Goal: Task Accomplishment & Management: Manage account settings

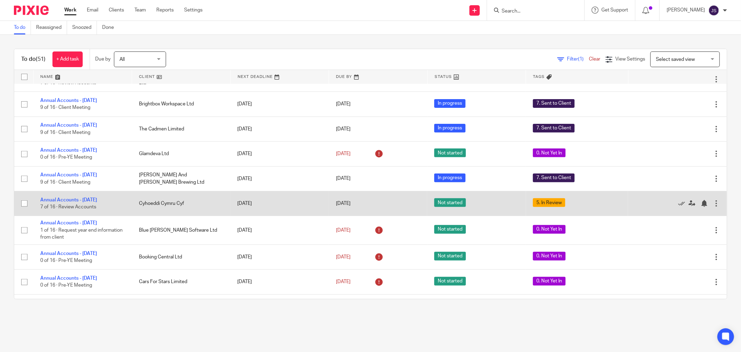
scroll to position [138, 0]
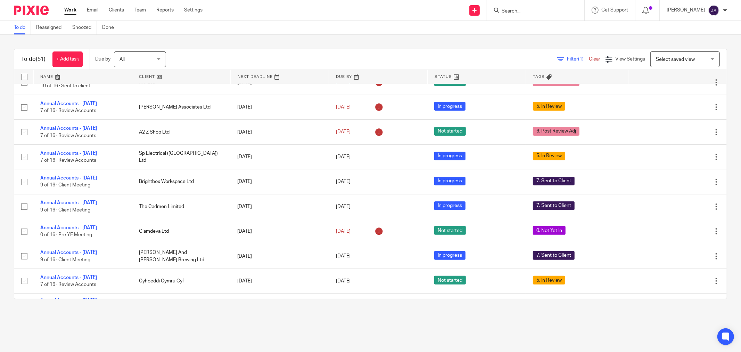
click at [531, 9] on input "Search" at bounding box center [532, 11] width 63 height 6
type input "roots"
click at [543, 29] on link at bounding box center [543, 27] width 86 height 10
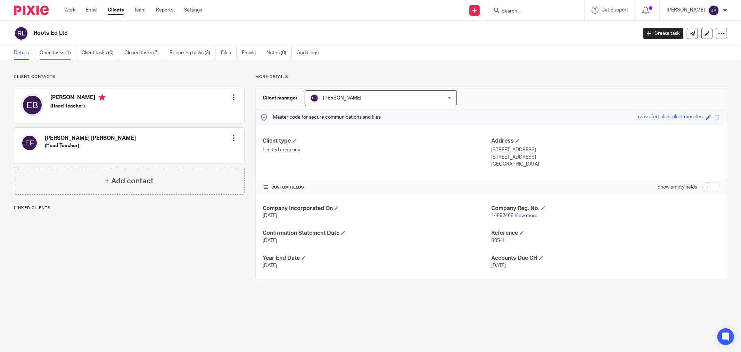
click at [67, 54] on link "Open tasks (1)" at bounding box center [58, 53] width 37 height 14
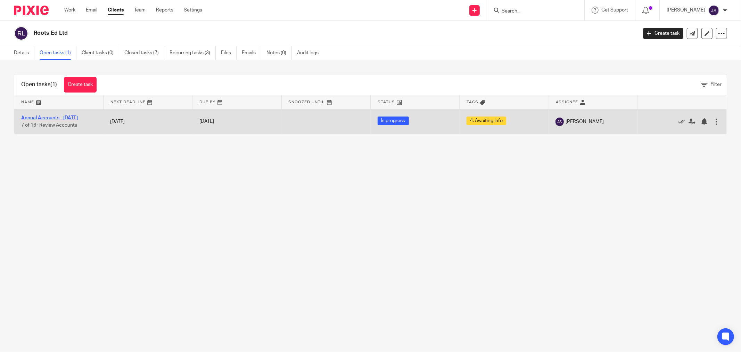
click at [71, 116] on link "Annual Accounts - [DATE]" at bounding box center [49, 117] width 57 height 5
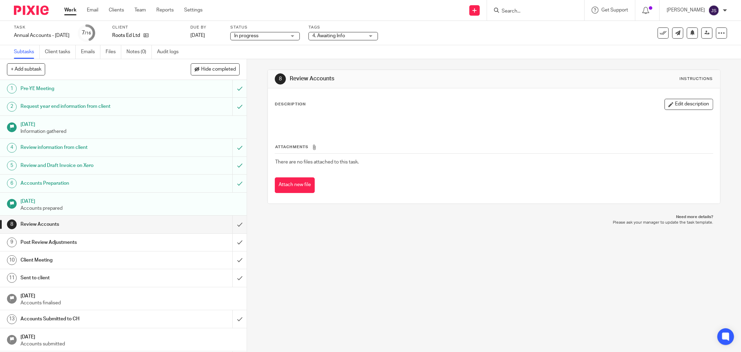
click at [340, 36] on span "4. Awaiting Info" at bounding box center [329, 35] width 33 height 5
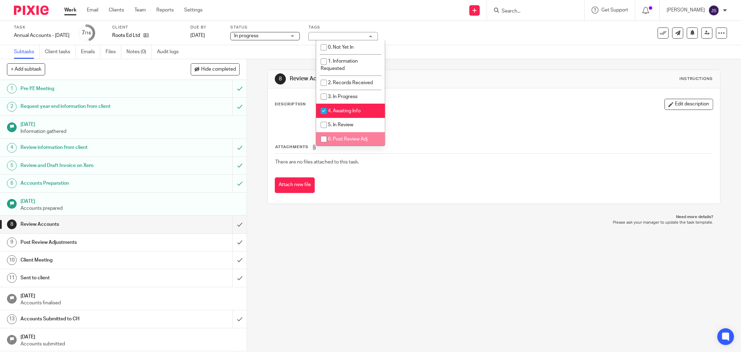
drag, startPoint x: 351, startPoint y: 141, endPoint x: 350, endPoint y: 115, distance: 26.5
click at [351, 141] on span "6. Post Review Adj" at bounding box center [348, 139] width 40 height 5
checkbox input "true"
click at [352, 108] on li "4. Awaiting Info" at bounding box center [350, 111] width 69 height 14
checkbox input "false"
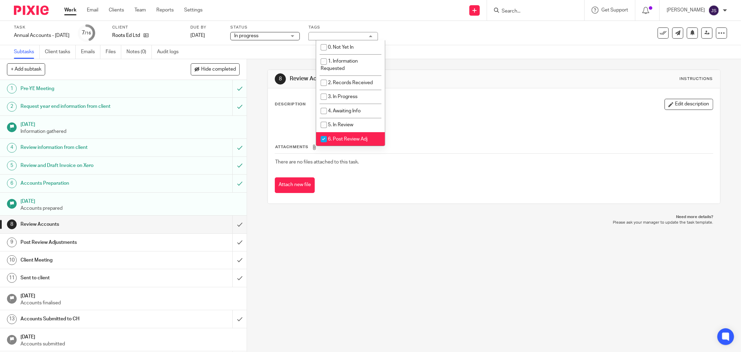
drag, startPoint x: 357, startPoint y: 222, endPoint x: 262, endPoint y: 225, distance: 94.6
click at [355, 221] on p "Please ask your manager to update the task template." at bounding box center [494, 223] width 439 height 6
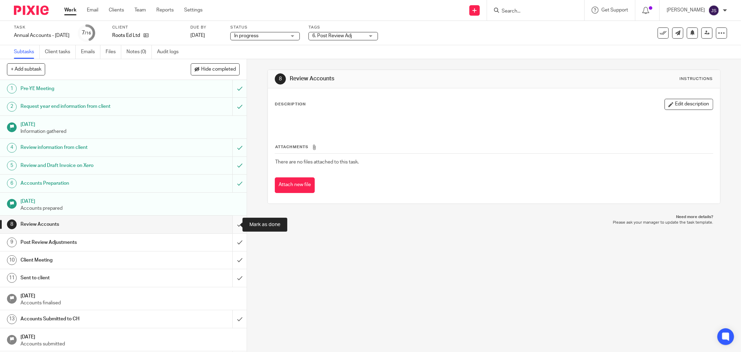
click at [231, 225] on input "submit" at bounding box center [123, 224] width 247 height 17
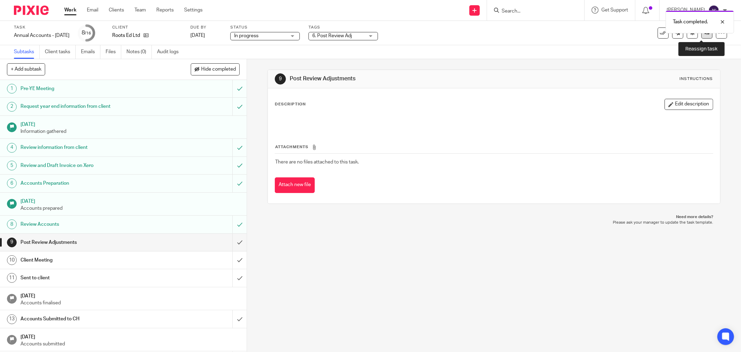
click at [702, 34] on link at bounding box center [707, 32] width 11 height 11
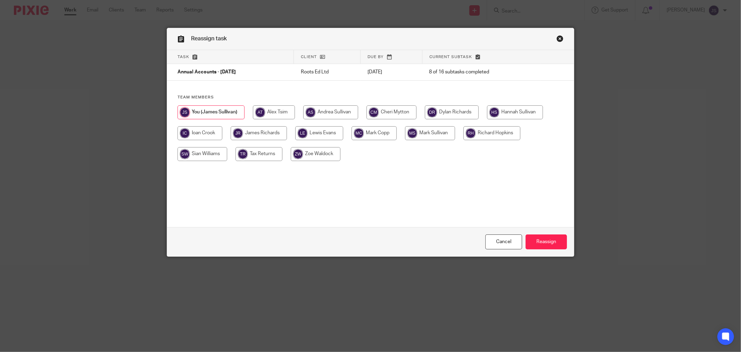
click at [408, 114] on input "radio" at bounding box center [392, 112] width 50 height 14
radio input "true"
click at [541, 241] on input "Reassign" at bounding box center [546, 241] width 41 height 15
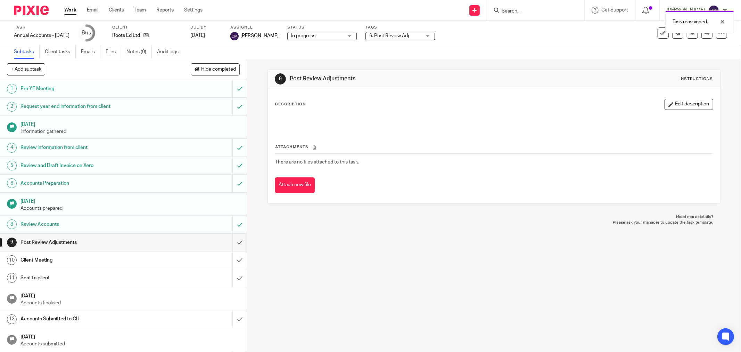
click at [545, 8] on div "Task reassigned." at bounding box center [553, 20] width 364 height 26
click at [520, 12] on div "Task reassigned." at bounding box center [553, 20] width 364 height 26
click at [43, 12] on img at bounding box center [31, 10] width 35 height 9
click at [509, 9] on input "Search" at bounding box center [532, 11] width 63 height 6
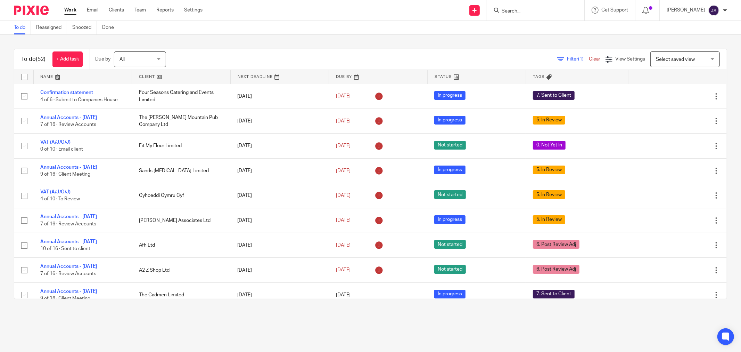
click at [509, 9] on input "Search" at bounding box center [532, 11] width 63 height 6
type input "roots"
click at [524, 38] on link at bounding box center [543, 38] width 86 height 10
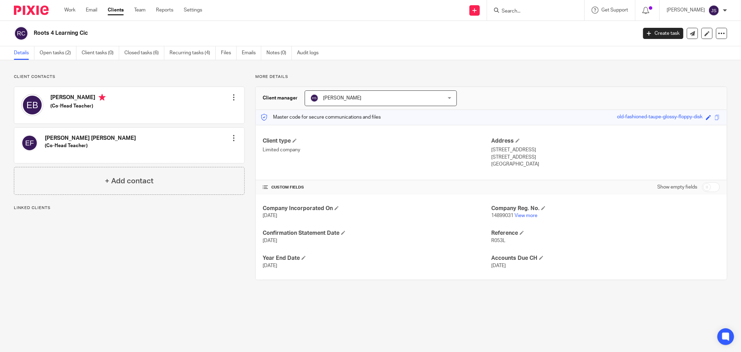
click at [63, 60] on div "Details Open tasks (2) Client tasks (0) Closed tasks (6) Recurring tasks (4) Fi…" at bounding box center [370, 53] width 741 height 14
click at [63, 53] on link "Open tasks (2)" at bounding box center [58, 53] width 37 height 14
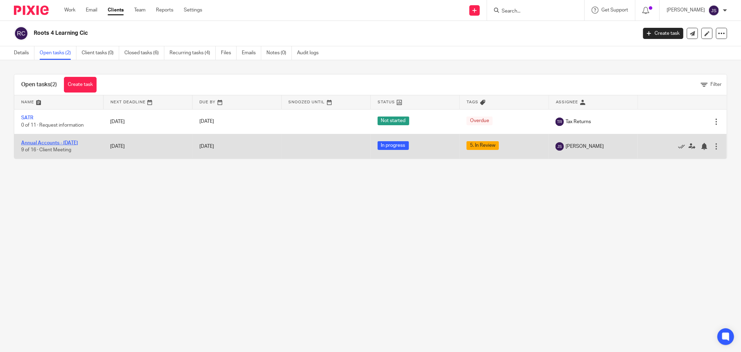
click at [59, 143] on link "Annual Accounts - [DATE]" at bounding box center [49, 142] width 57 height 5
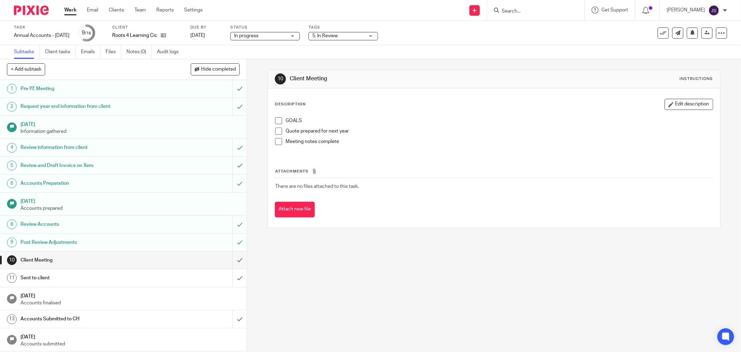
click at [352, 35] on span "5. In Review" at bounding box center [339, 35] width 52 height 7
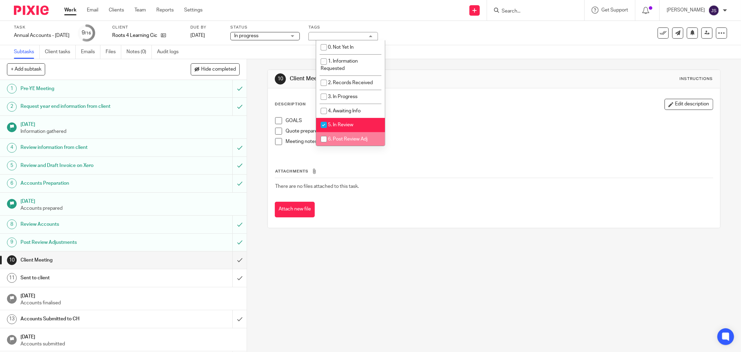
click at [350, 133] on li "6. Post Review Adj" at bounding box center [350, 139] width 69 height 14
checkbox input "true"
click at [354, 124] on li "5. In Review" at bounding box center [350, 125] width 69 height 14
checkbox input "false"
drag, startPoint x: 382, startPoint y: 273, endPoint x: 356, endPoint y: 266, distance: 26.6
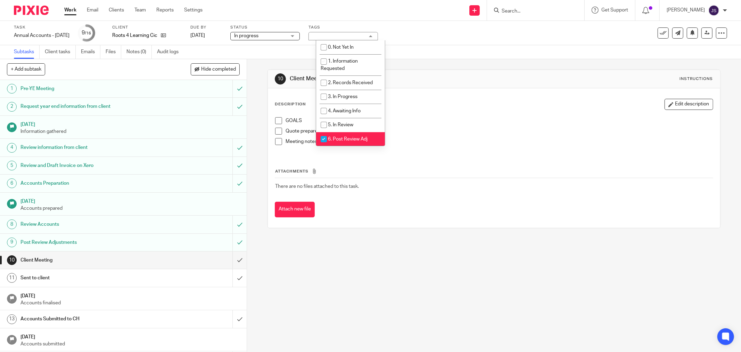
click at [379, 269] on div "10 Client Meeting Instructions Description Edit description GOALS Quote prepare…" at bounding box center [494, 205] width 494 height 293
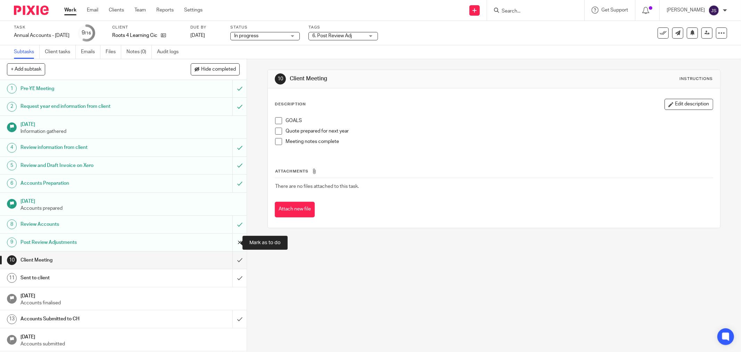
click at [230, 245] on input "submit" at bounding box center [123, 242] width 247 height 17
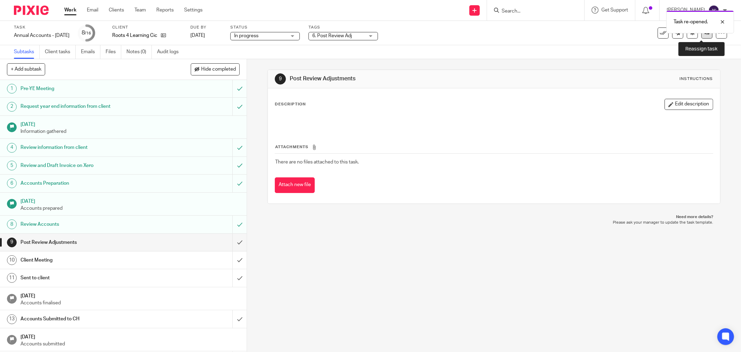
click at [702, 37] on link at bounding box center [707, 32] width 11 height 11
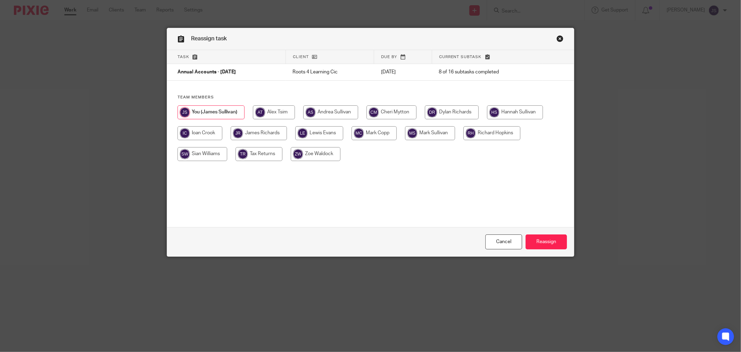
click at [387, 111] on input "radio" at bounding box center [392, 112] width 50 height 14
radio input "true"
click at [536, 239] on input "Reassign" at bounding box center [546, 241] width 41 height 15
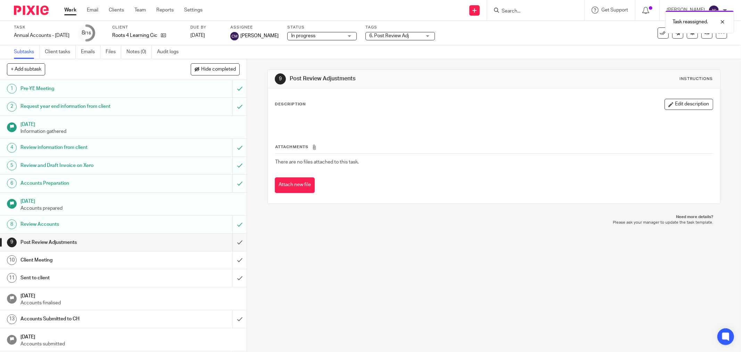
click at [31, 7] on img at bounding box center [31, 10] width 35 height 9
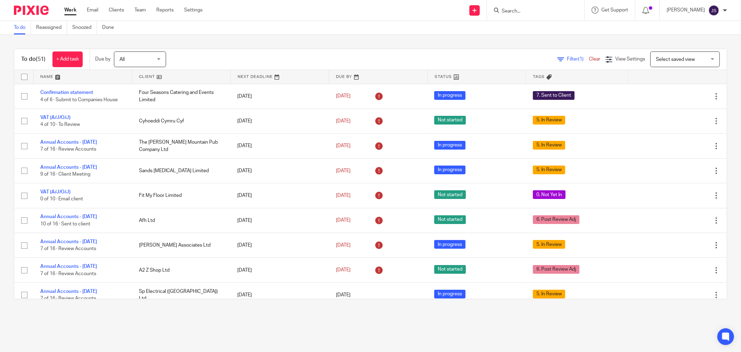
click at [38, 11] on img at bounding box center [31, 10] width 35 height 9
click at [362, 332] on main "To do Reassigned Snoozed Done To do (51) + Add task Due by All All [DATE] [DATE…" at bounding box center [370, 176] width 741 height 352
click at [342, 337] on main "To do Reassigned Snoozed Done To do (51) + Add task Due by All All [DATE] [DATE…" at bounding box center [370, 176] width 741 height 352
click at [305, 317] on main "To do Reassigned Snoozed Done To do (51) + Add task Due by All All [DATE] [DATE…" at bounding box center [370, 176] width 741 height 352
